Goal: Task Accomplishment & Management: Use online tool/utility

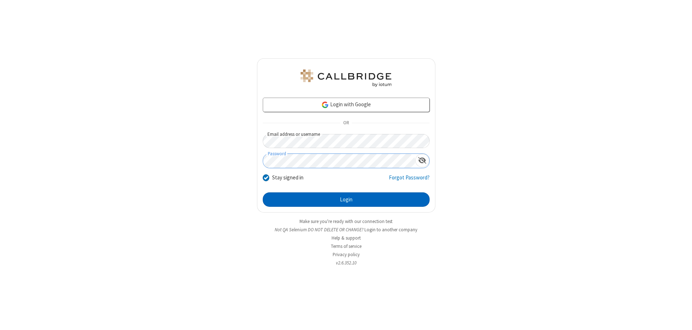
click at [346, 200] on button "Login" at bounding box center [346, 199] width 167 height 14
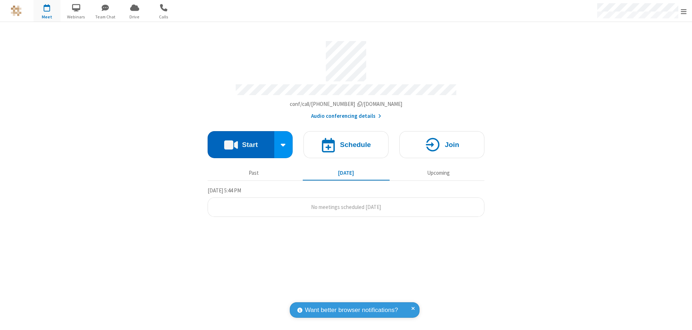
click at [241, 141] on button "Start" at bounding box center [241, 144] width 67 height 27
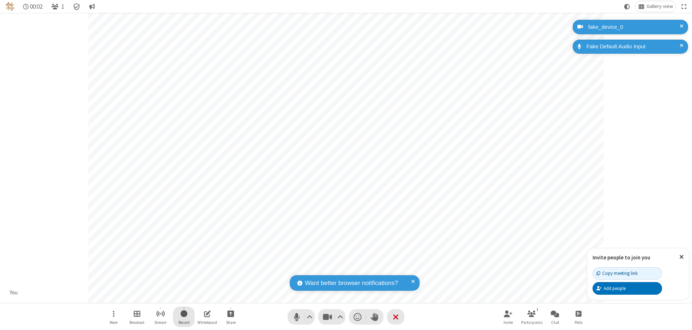
click at [184, 317] on span "Start recording" at bounding box center [183, 313] width 7 height 9
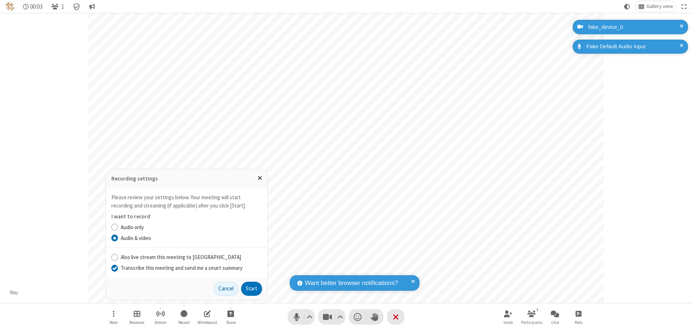
click at [114, 268] on input "Transcribe this meeting and send me a smart summary" at bounding box center [114, 268] width 7 height 8
click at [251, 289] on button "Start" at bounding box center [251, 289] width 21 height 14
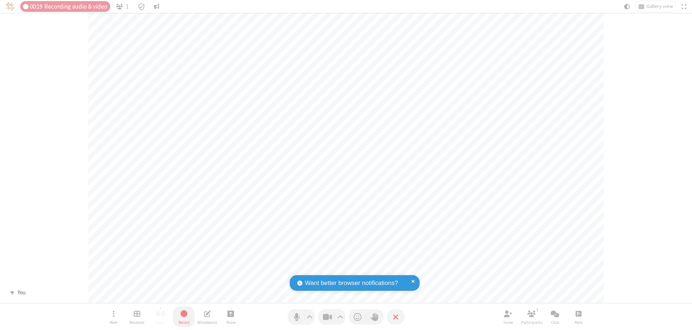
click at [184, 317] on span "Stop recording" at bounding box center [184, 313] width 8 height 9
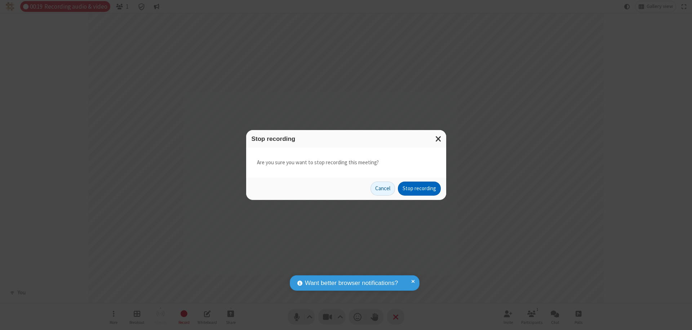
click at [419, 188] on button "Stop recording" at bounding box center [419, 189] width 43 height 14
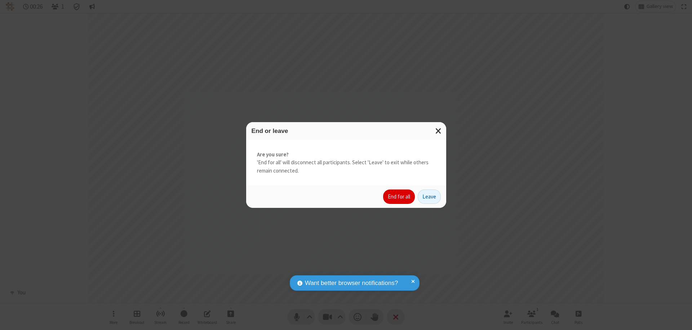
click at [399, 197] on button "End for all" at bounding box center [399, 196] width 32 height 14
